Goal: Information Seeking & Learning: Learn about a topic

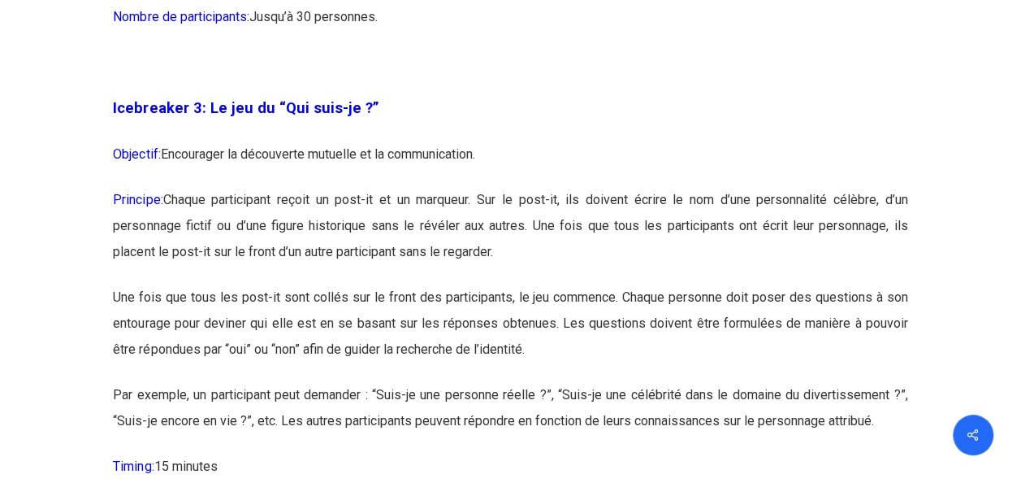
scroll to position [1968, 0]
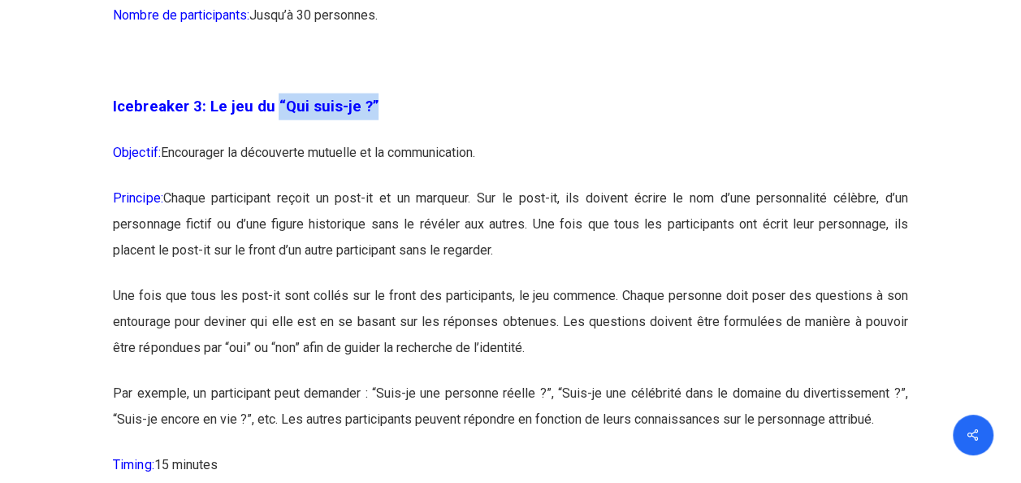
drag, startPoint x: 272, startPoint y: 132, endPoint x: 370, endPoint y: 132, distance: 98.3
click at [370, 132] on p "Icebreaker 3: Le jeu du “Qui suis-je ?”" at bounding box center [510, 116] width 794 height 46
copy span "“Qui suis-je ?”"
click at [503, 283] on p "Principe: Chaque participant reçoit un post-it et un marqueur. Sur le post-it, …" at bounding box center [510, 233] width 794 height 97
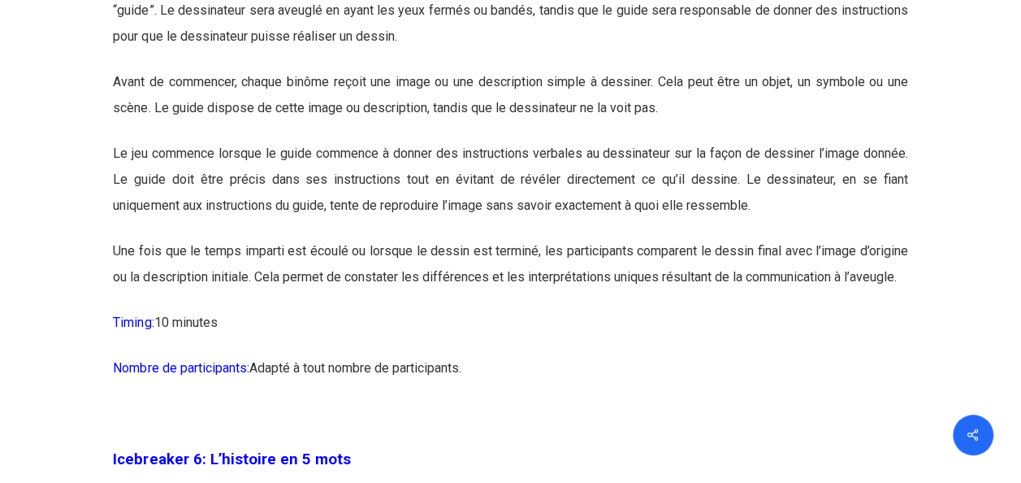
scroll to position [3176, 0]
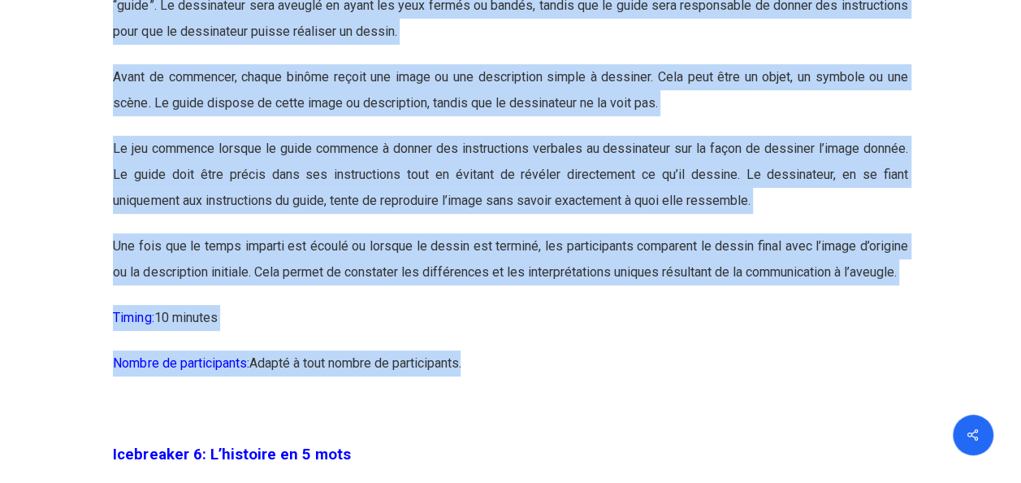
drag, startPoint x: 471, startPoint y: 391, endPoint x: 95, endPoint y: 130, distance: 457.6
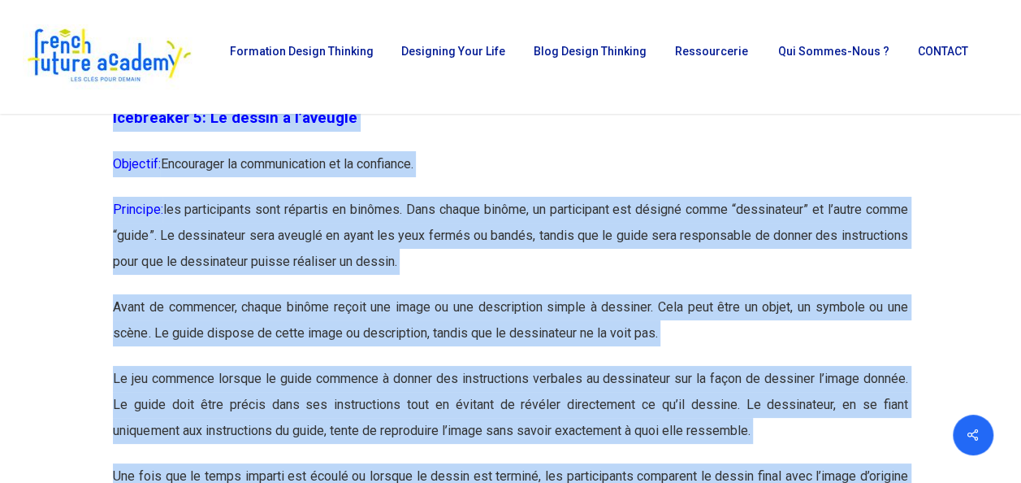
scroll to position [2941, 0]
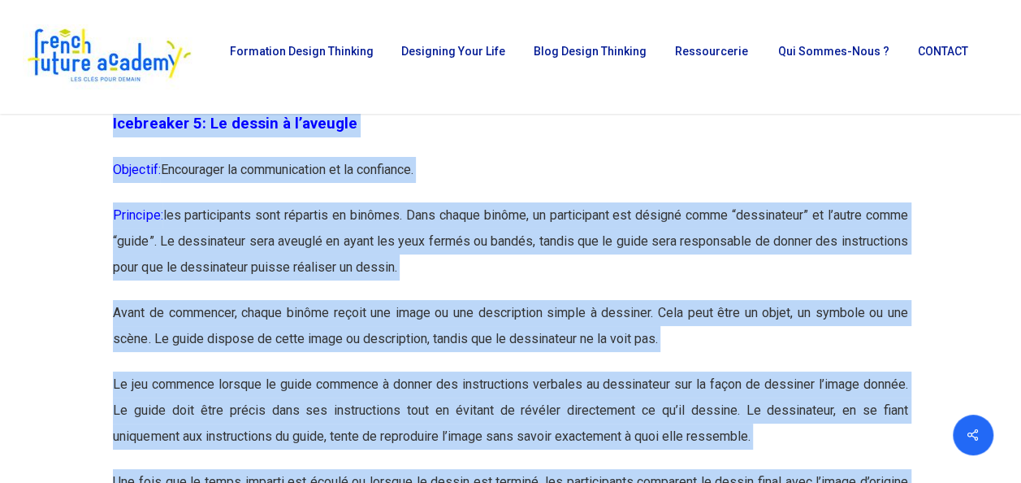
copy div "Loremipsum 5: Dolors ametc adipi-elitsed ! Doeiusmo: Temporinci u’laboreetdo ma…"
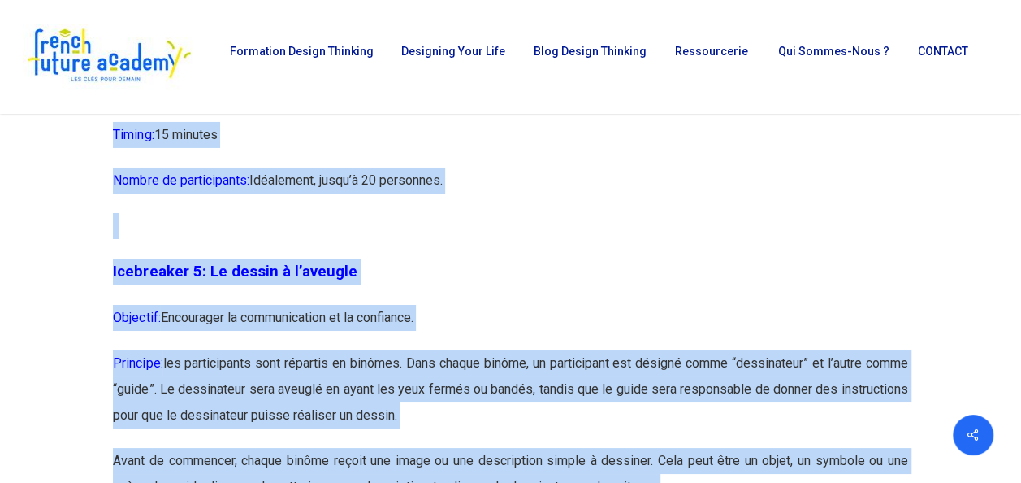
scroll to position [2794, 0]
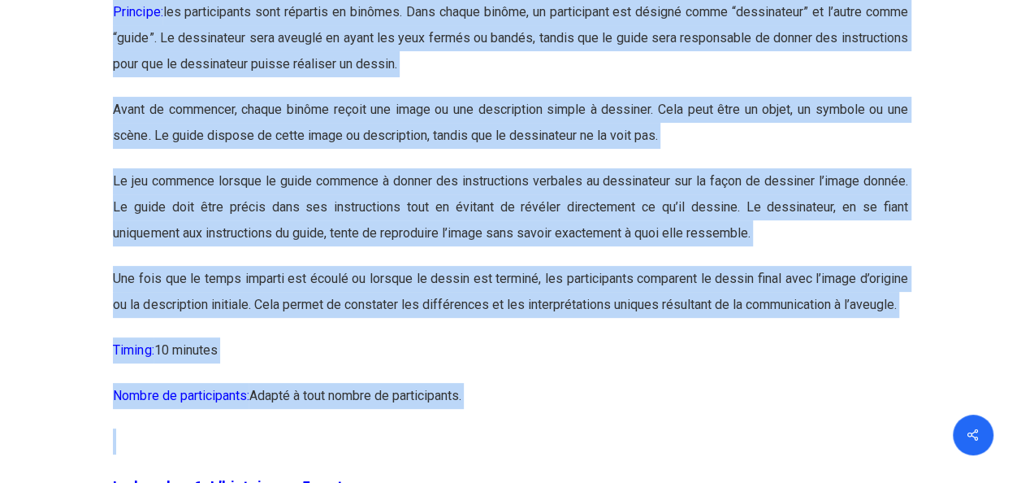
scroll to position [3169, 0]
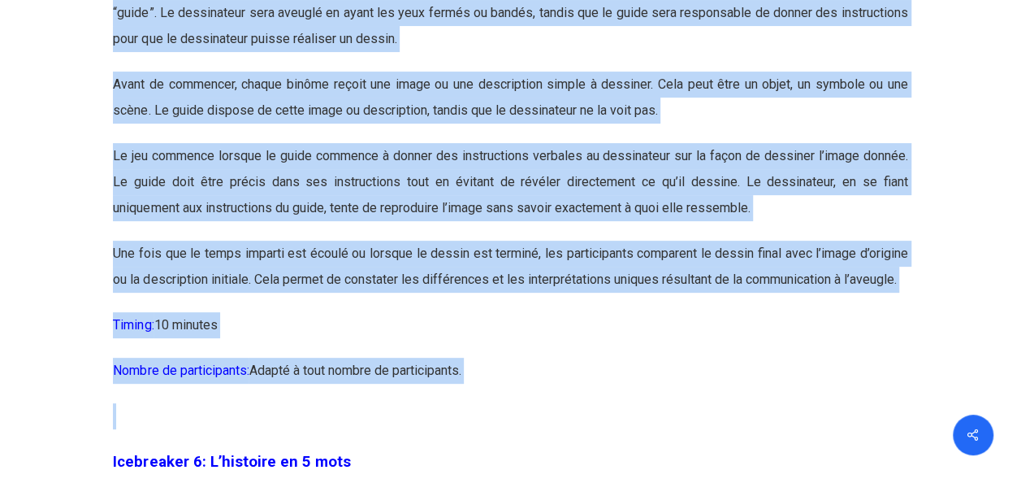
drag, startPoint x: 115, startPoint y: 297, endPoint x: 491, endPoint y: 400, distance: 389.8
copy div "Loremipsum 0: Do sitame c a’elitsed Doeiusmo: Temporinci ut laboreetdolor ma al…"
click at [491, 400] on p "Nombre de participants: Adapté à tout nombre de participants." at bounding box center [510, 379] width 794 height 45
